Goal: Entertainment & Leisure: Consume media (video, audio)

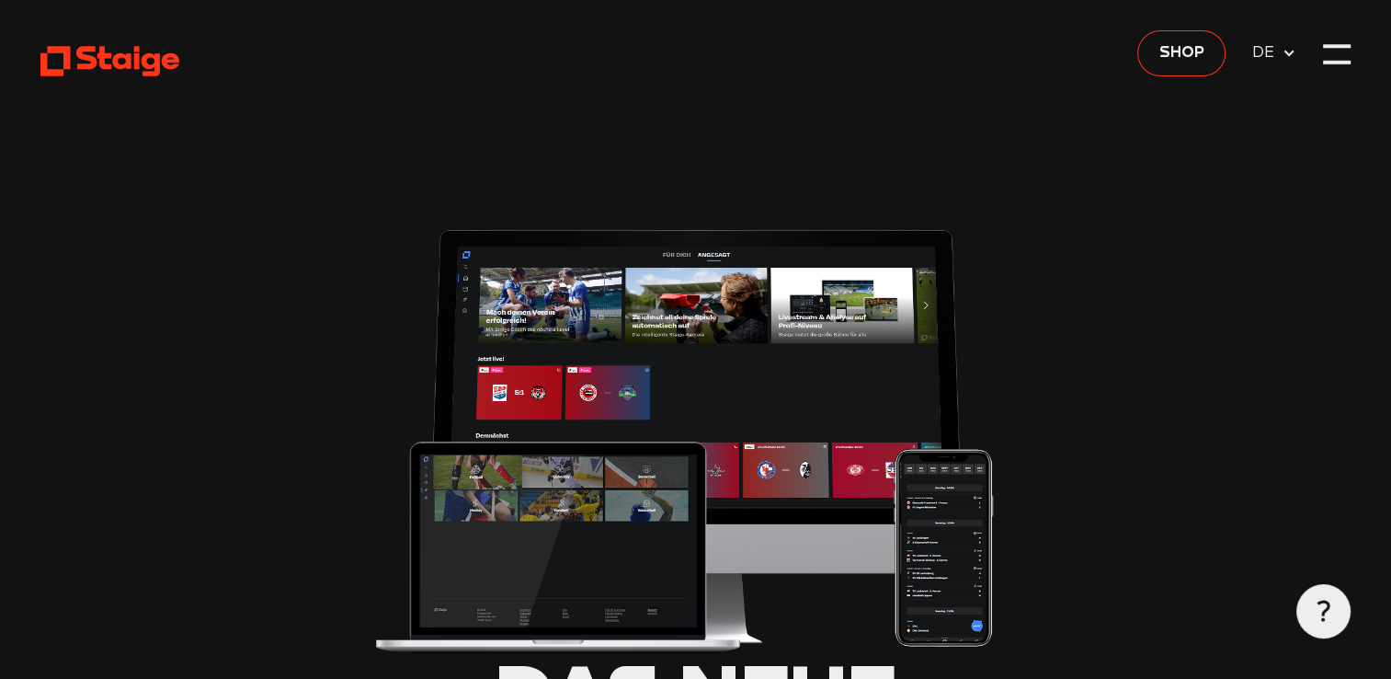
type input "0.8"
click at [1334, 63] on div at bounding box center [1337, 65] width 28 height 4
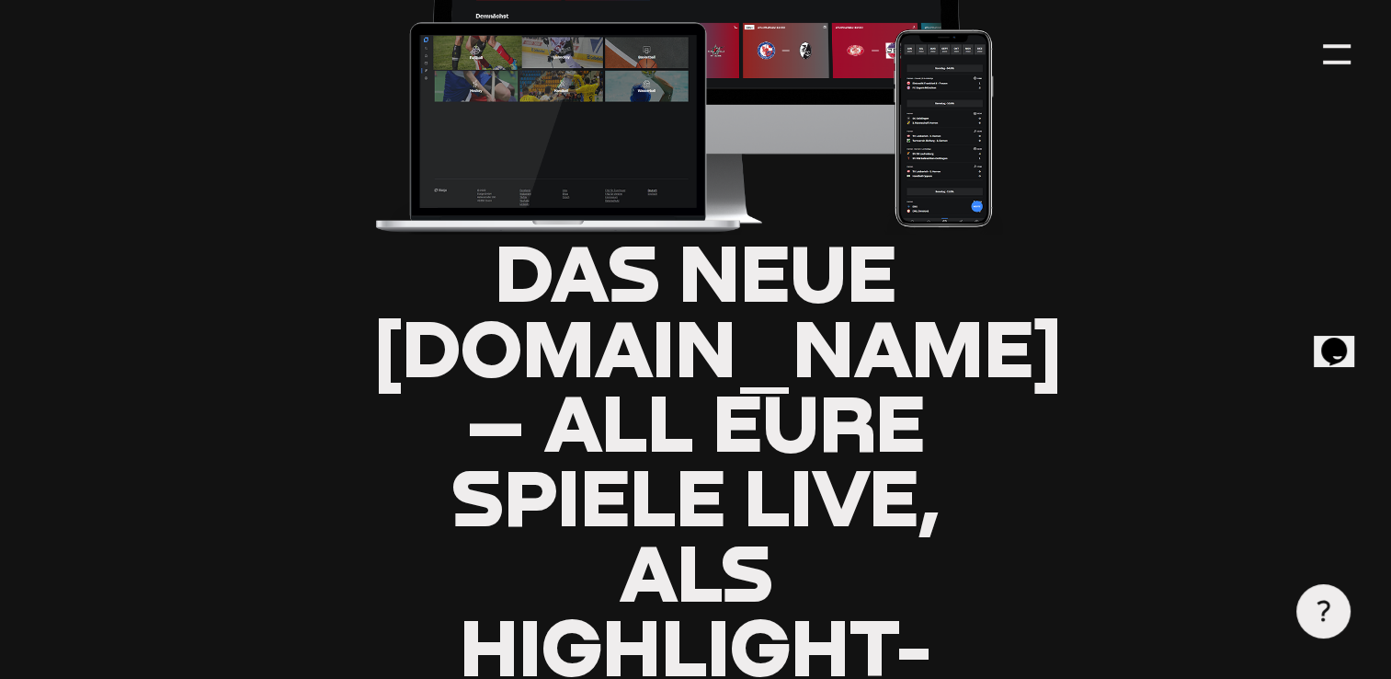
type input "0.8"
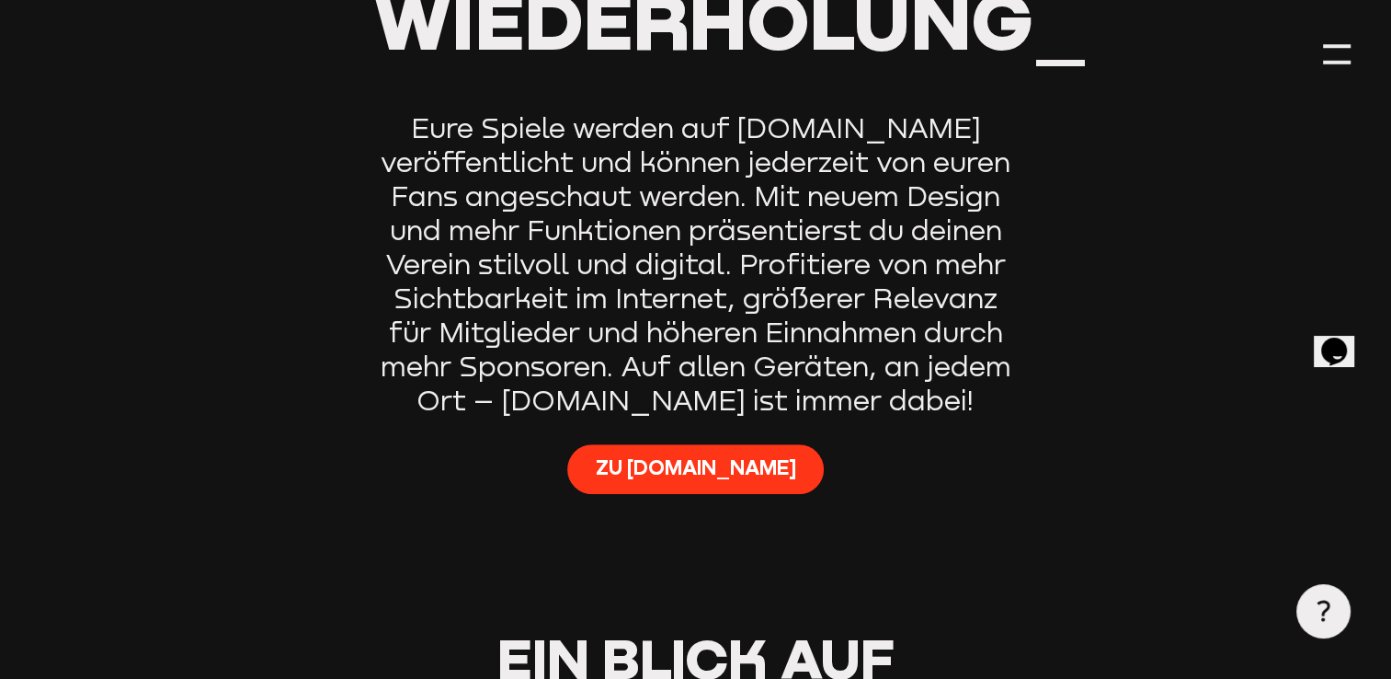
scroll to position [1273, 0]
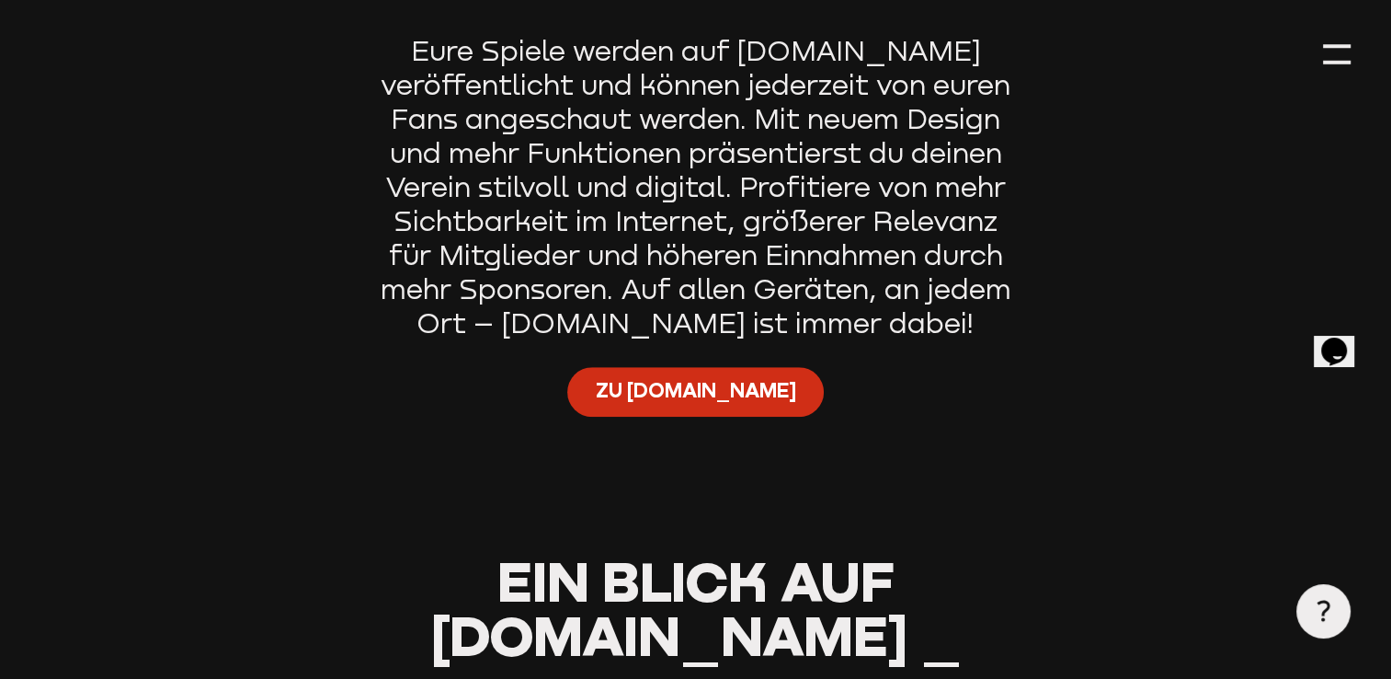
click at [651, 377] on span "Zu [DOMAIN_NAME]" at bounding box center [695, 391] width 200 height 28
